Goal: Book appointment/travel/reservation

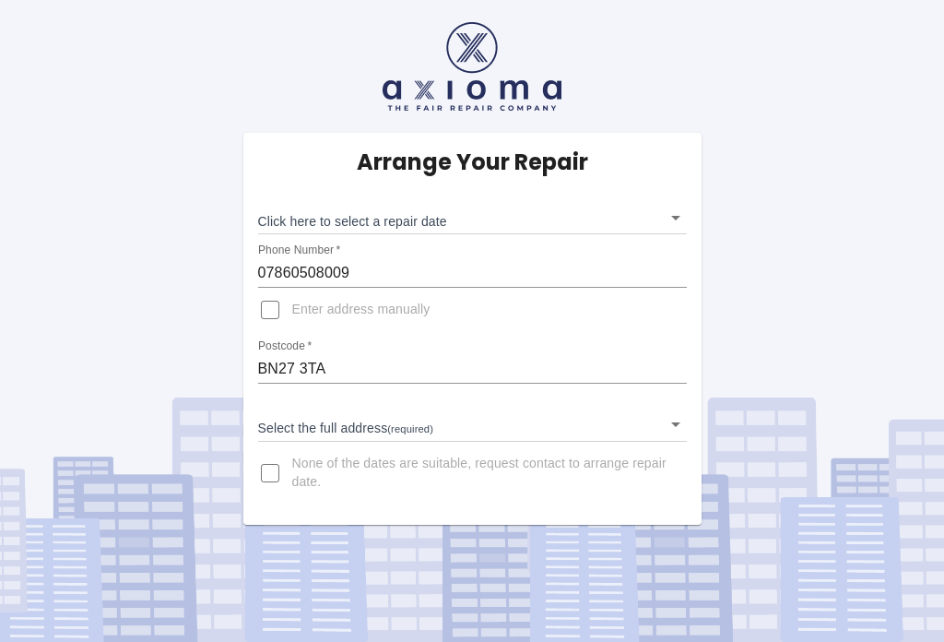
click at [685, 205] on body "Arrange Your Repair Click here to select a repair date ​ Phone Number   * 07860…" at bounding box center [472, 321] width 944 height 642
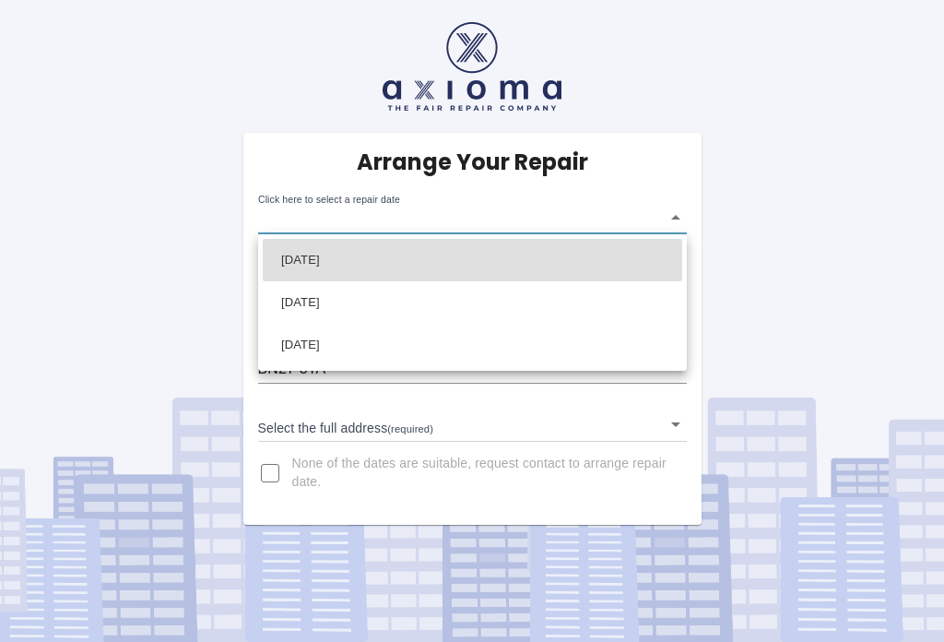
click at [425, 260] on li "[DATE]" at bounding box center [473, 260] width 420 height 42
type input "[DATE]T00:00:00.000Z"
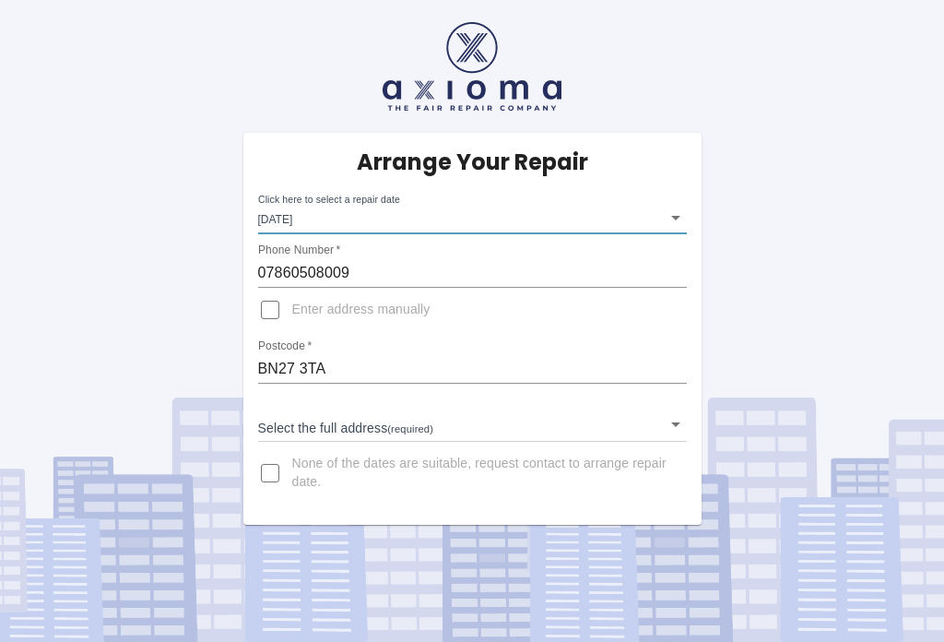
click at [276, 312] on input "Enter address manually" at bounding box center [270, 310] width 44 height 44
checkbox input "true"
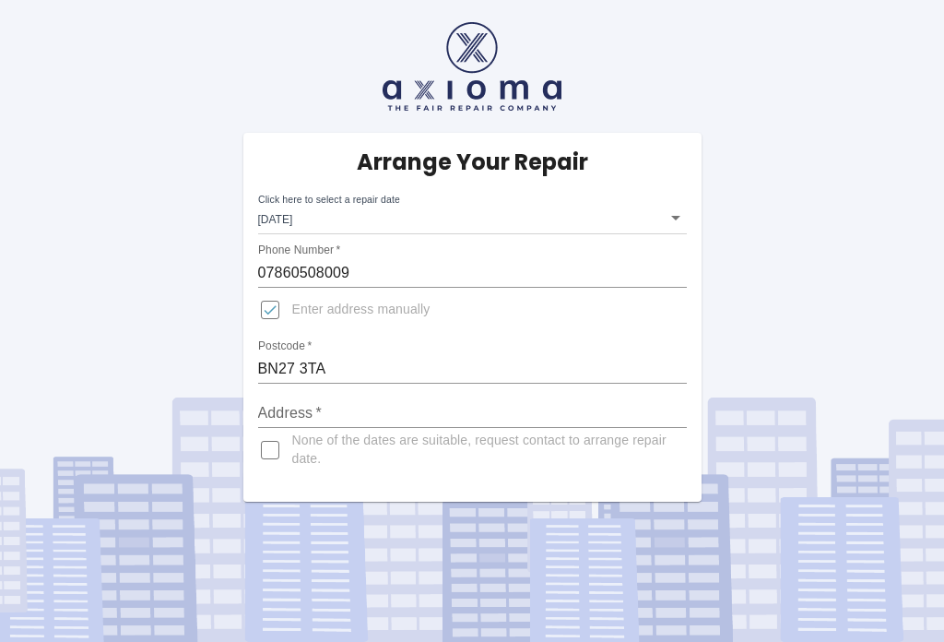
click at [371, 413] on input "Address   *" at bounding box center [472, 413] width 429 height 30
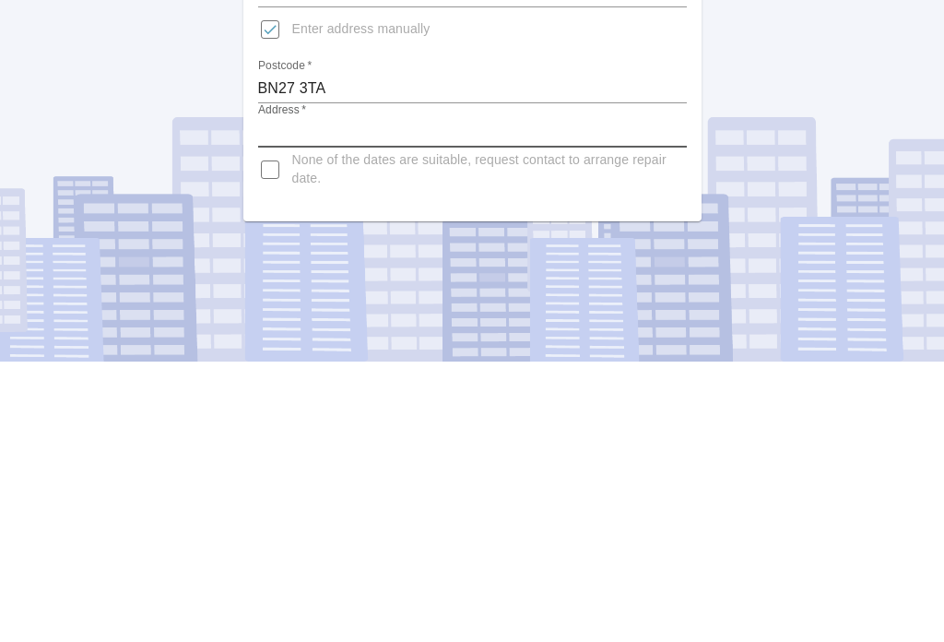
click at [300, 398] on input "Address   *" at bounding box center [472, 413] width 429 height 30
type input "s"
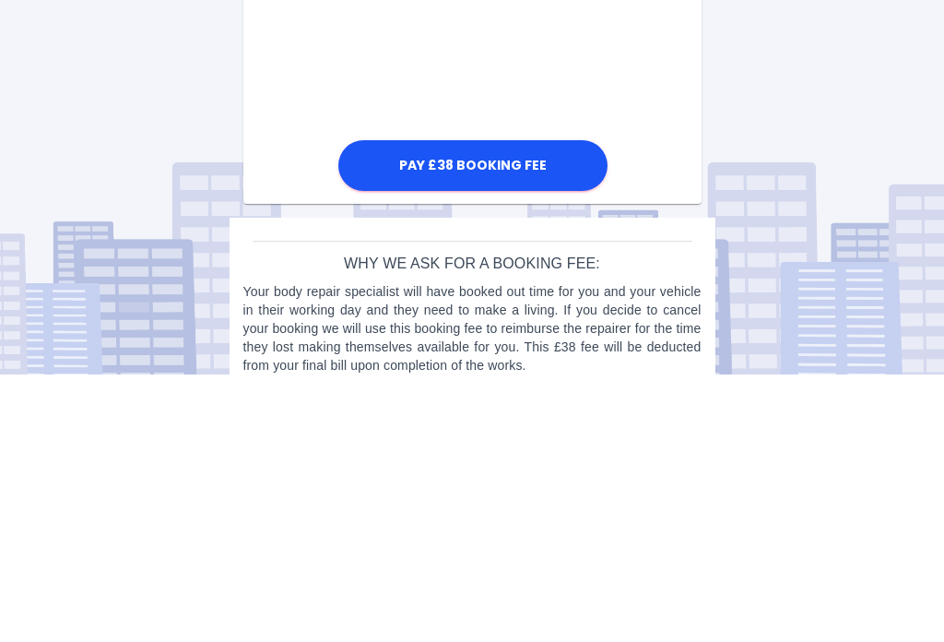
scroll to position [753, 0]
type input "Silver Lea, [GEOGRAPHIC_DATA], [GEOGRAPHIC_DATA], [GEOGRAPHIC_DATA], [GEOGRAPHI…"
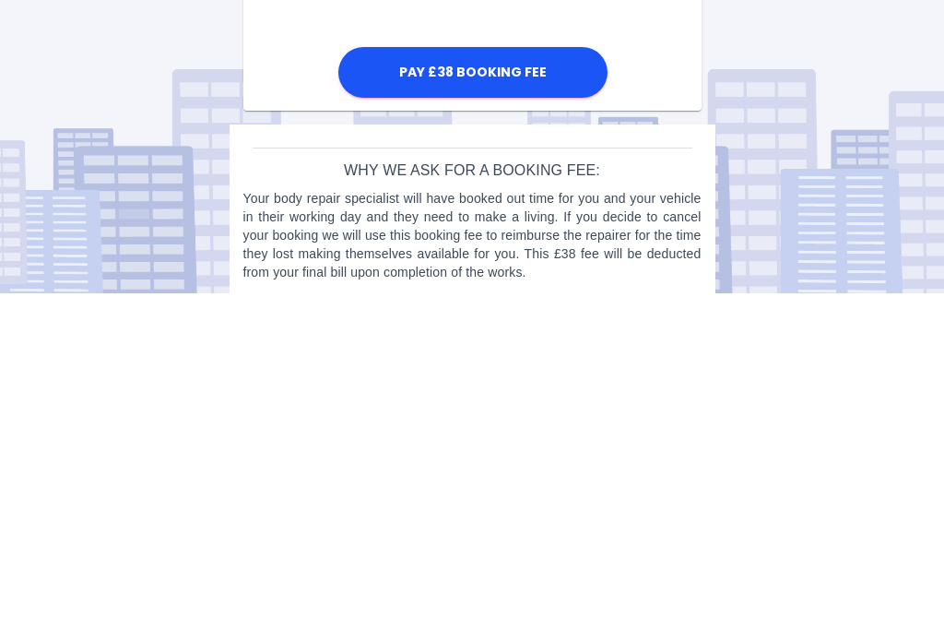
scroll to position [774, 0]
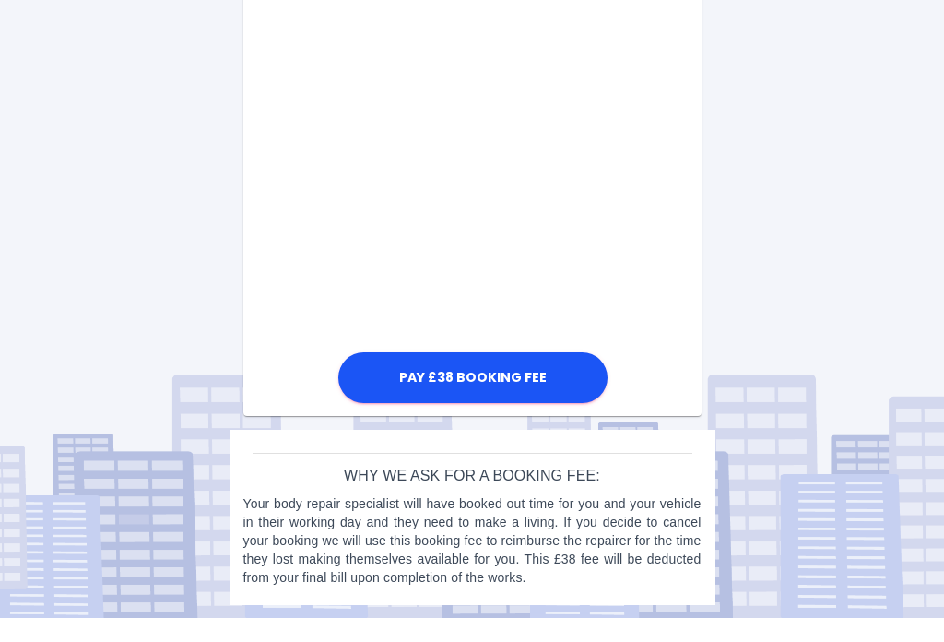
click at [670, 175] on div "Pay £38 Booking Fee" at bounding box center [472, 83] width 458 height 693
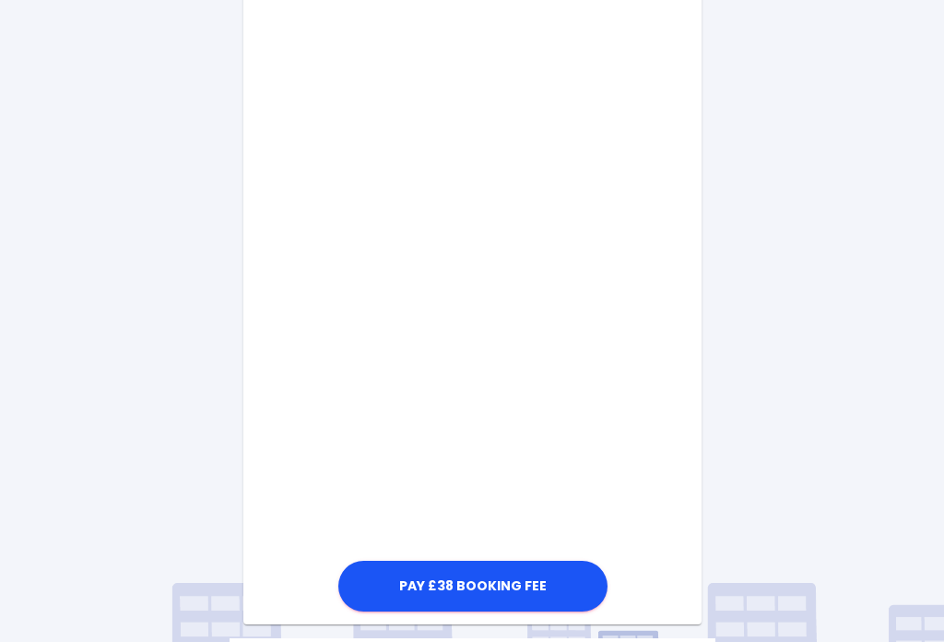
scroll to position [588, 0]
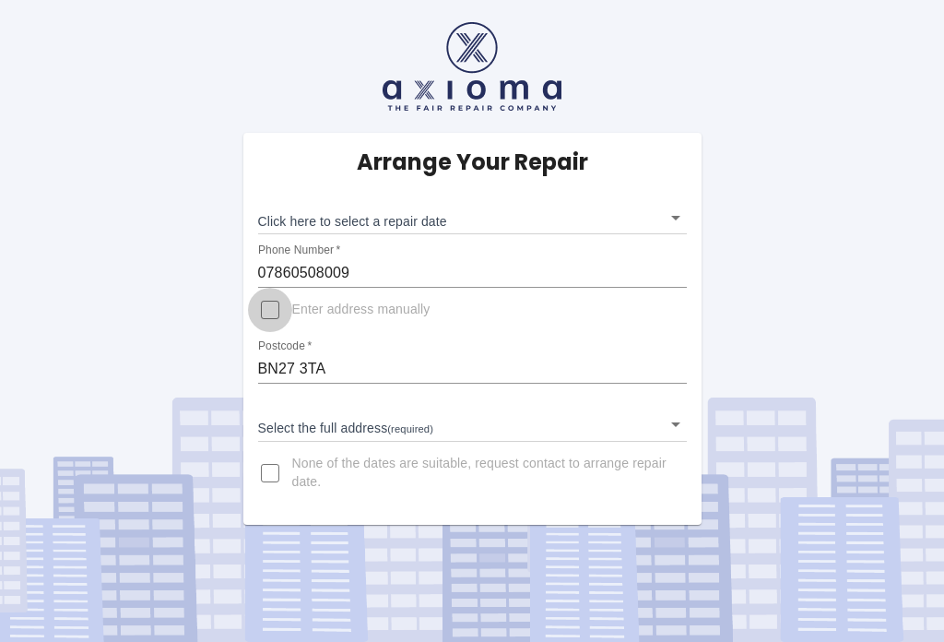
click at [281, 302] on input "Enter address manually" at bounding box center [270, 310] width 44 height 44
checkbox input "true"
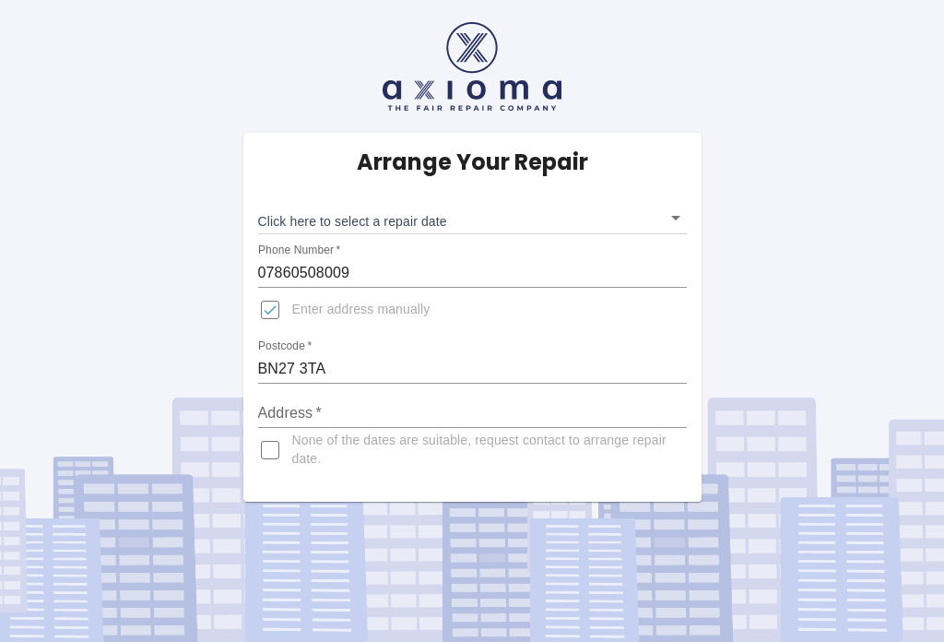
click at [358, 404] on input "Address   *" at bounding box center [472, 413] width 429 height 30
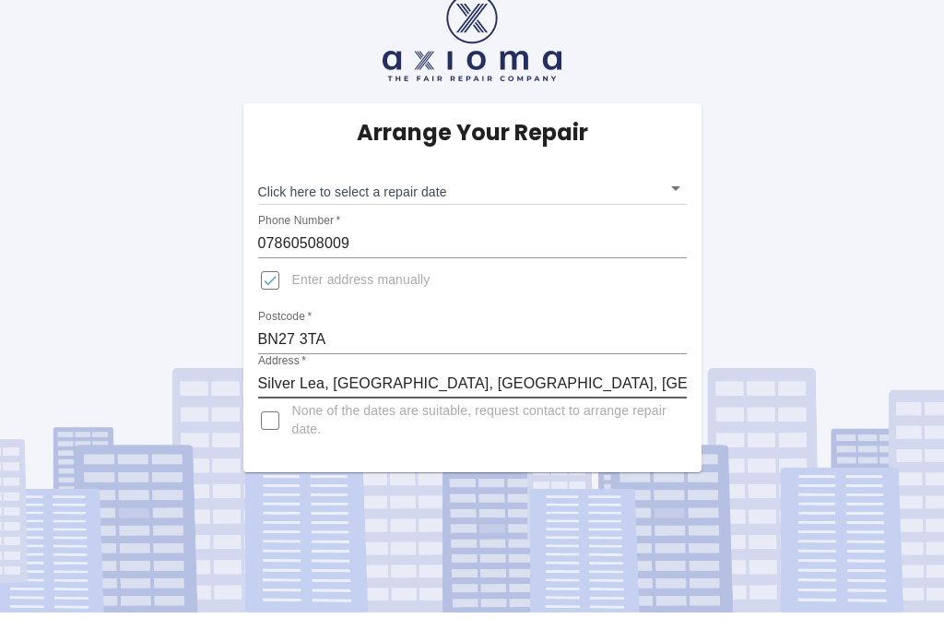
type input "Silver Lea, [GEOGRAPHIC_DATA], [GEOGRAPHIC_DATA], [GEOGRAPHIC_DATA], [GEOGRAPHI…"
click at [683, 186] on body "Arrange Your Repair Click here to select a repair date ​ Phone Number   * 07860…" at bounding box center [472, 321] width 944 height 642
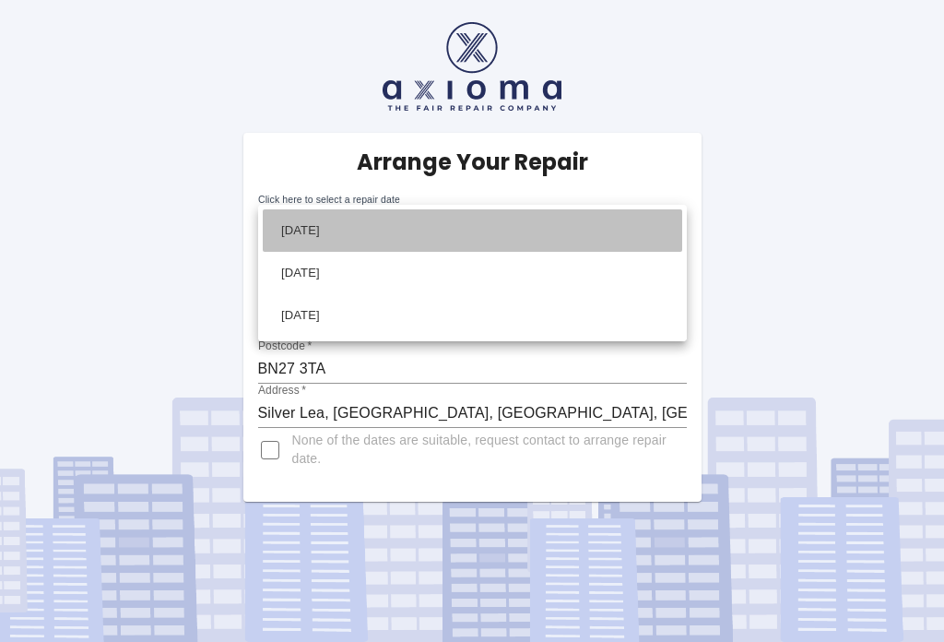
click at [345, 223] on li "[DATE]" at bounding box center [473, 230] width 420 height 42
type input "[DATE]T00:00:00.000Z"
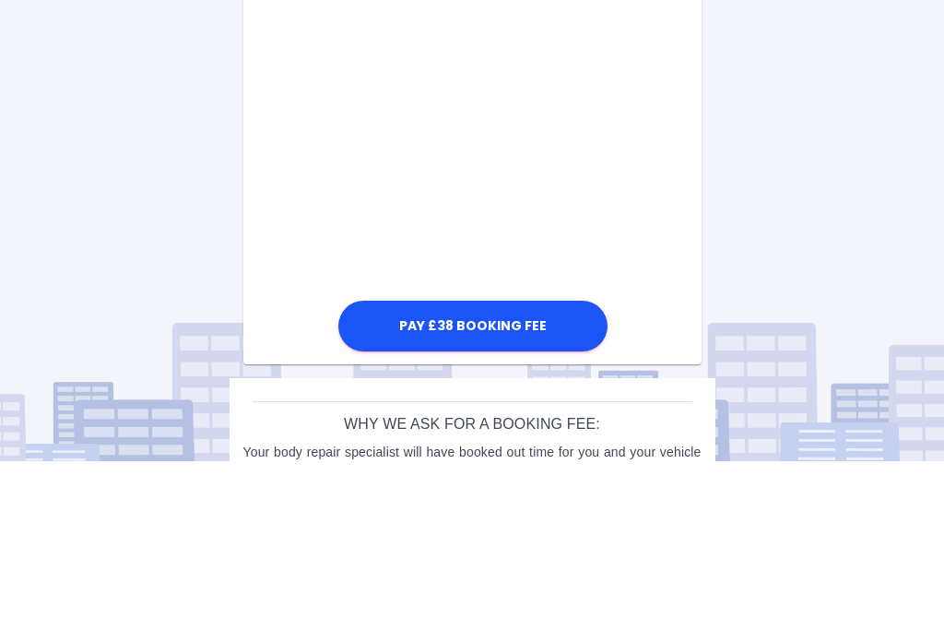
scroll to position [988, 0]
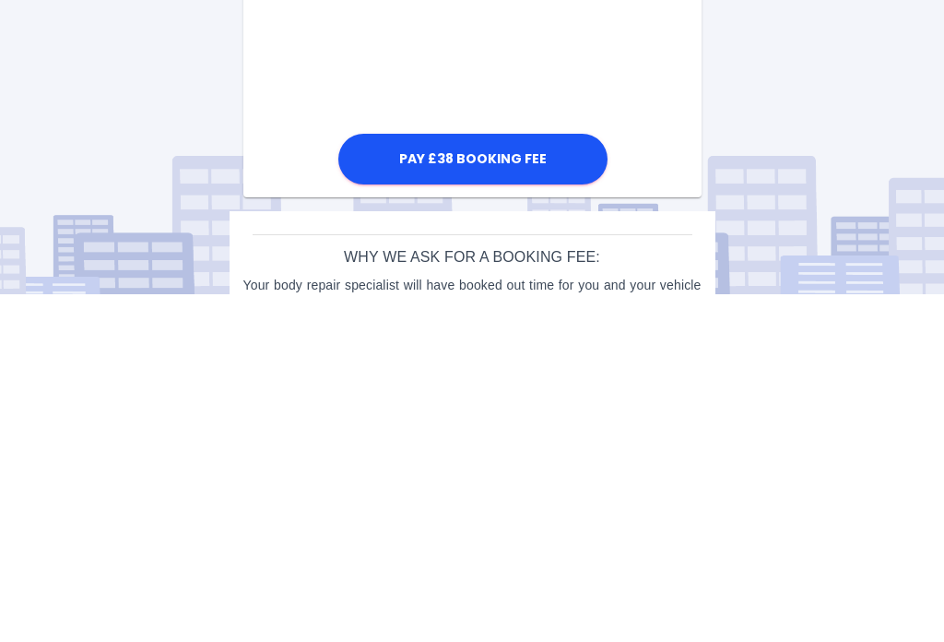
click at [476, 481] on button "Pay £38 Booking Fee" at bounding box center [472, 506] width 269 height 51
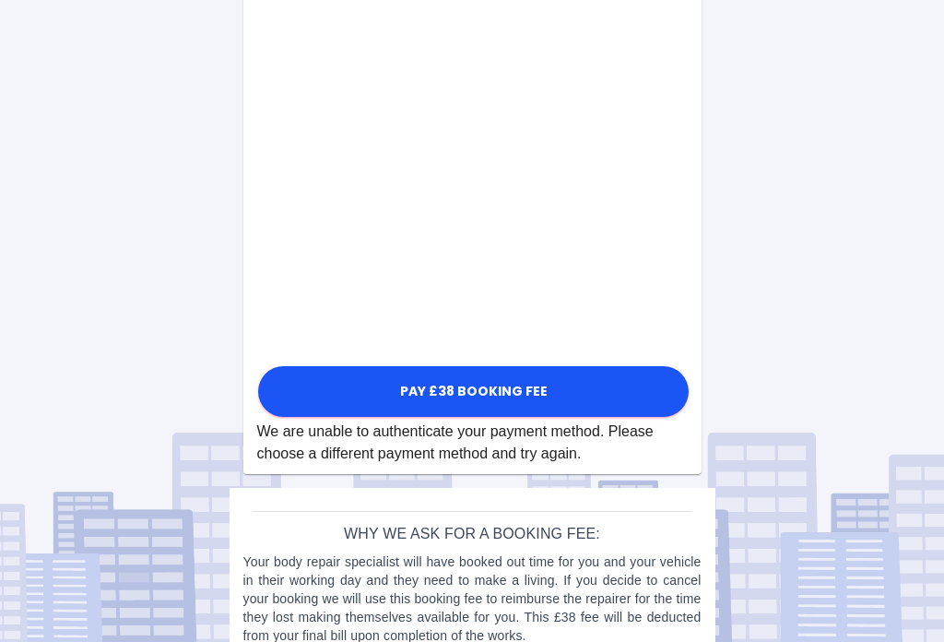
scroll to position [967, 0]
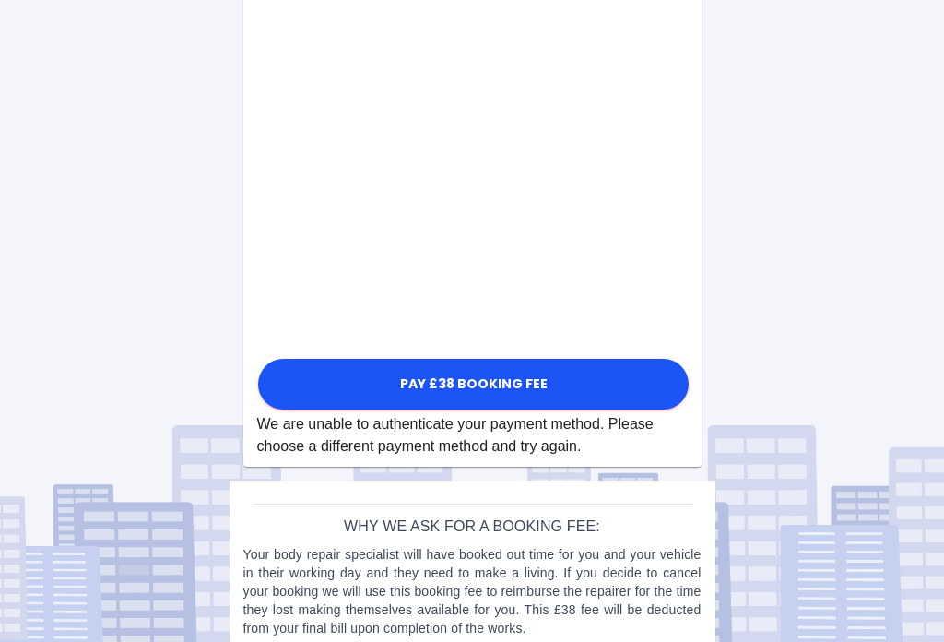
click at [487, 440] on div "We are unable to authenticate your payment method. Please choose a different pa…" at bounding box center [472, 435] width 431 height 44
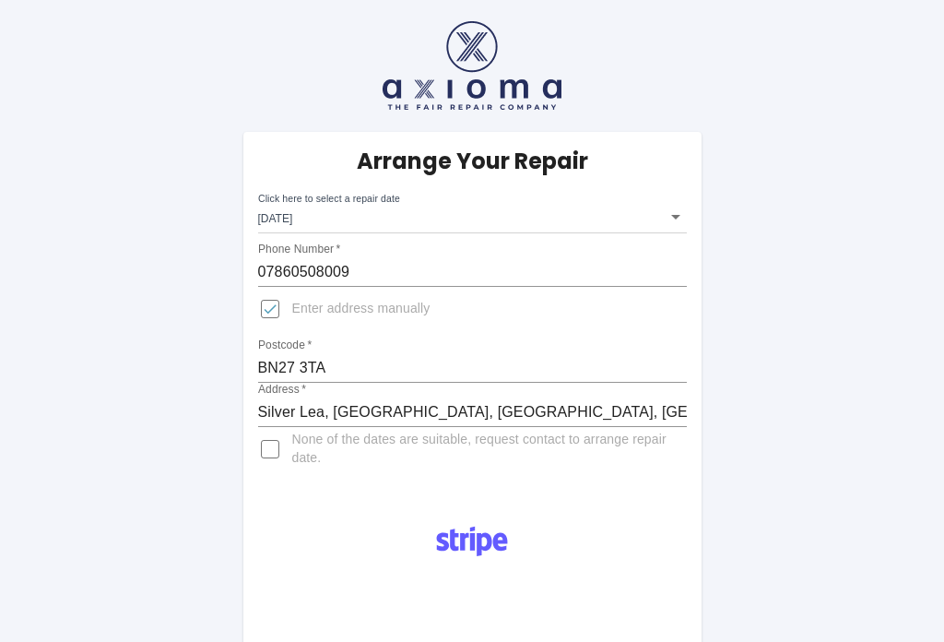
scroll to position [0, 0]
click at [273, 308] on input "Enter address manually" at bounding box center [270, 310] width 44 height 44
checkbox input "false"
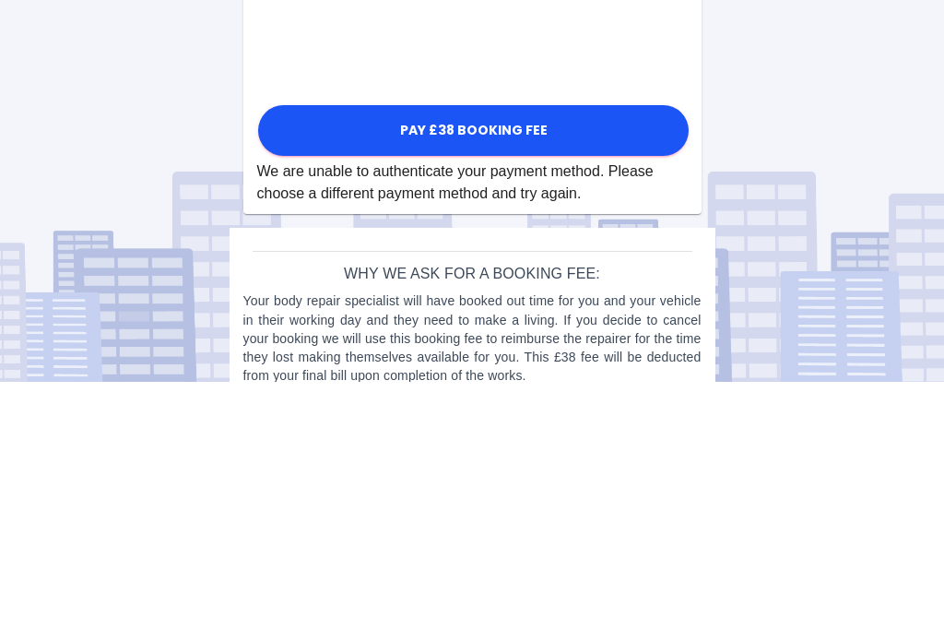
scroll to position [1047, 0]
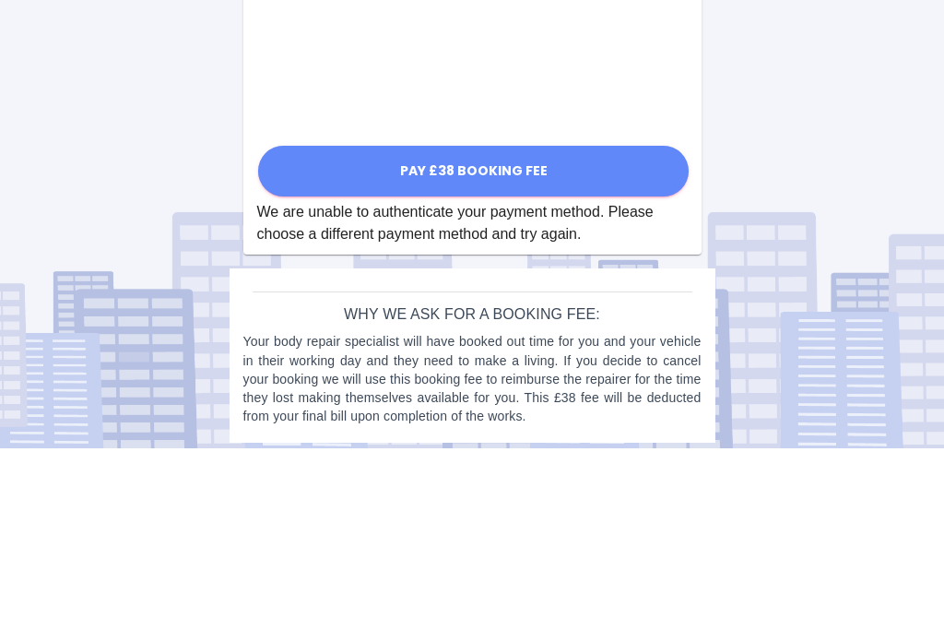
click at [490, 339] on button "Pay £38 Booking Fee" at bounding box center [473, 364] width 431 height 51
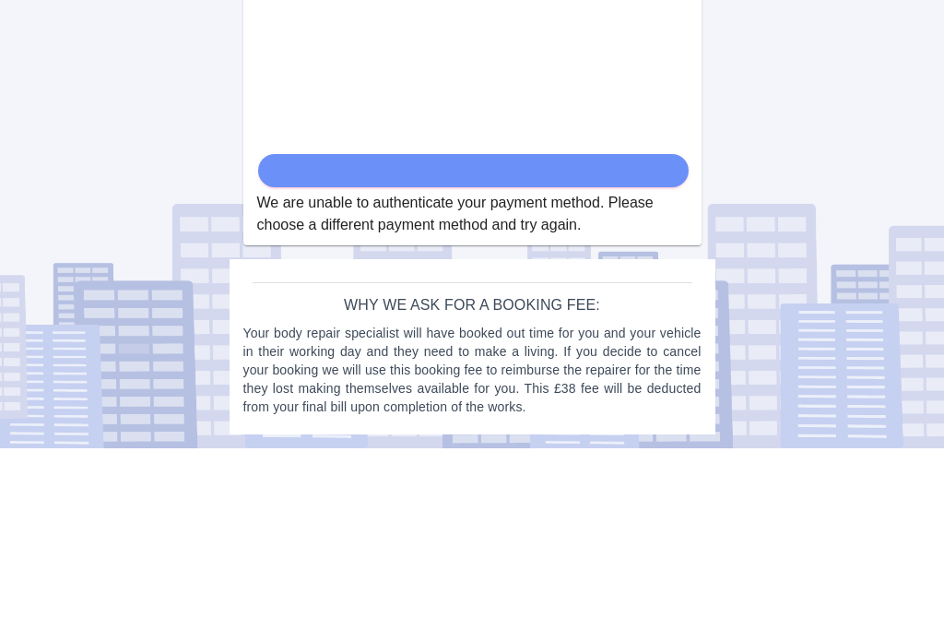
scroll to position [1012, 0]
